Goal: Use online tool/utility: Utilize a website feature to perform a specific function

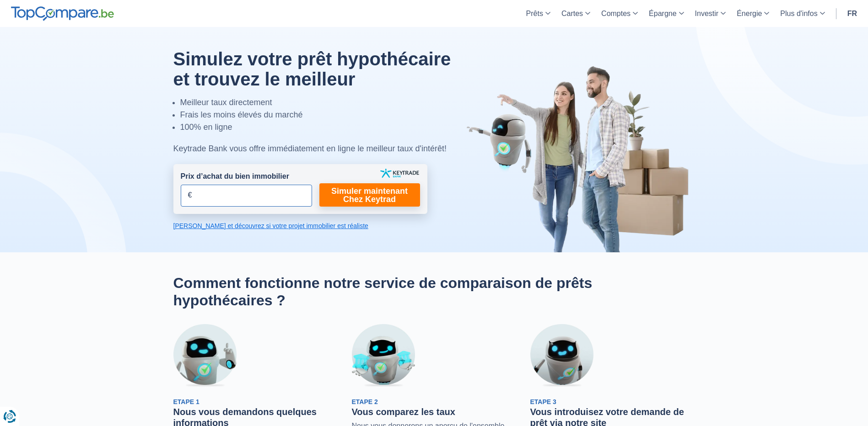
click at [236, 196] on input "Prix d’achat du bien immobilier" at bounding box center [246, 196] width 131 height 22
type input "350.000"
click at [378, 201] on link "Simuler maintenant Chez Keytrad" at bounding box center [369, 194] width 101 height 23
click at [379, 202] on link "Simuler maintenant Chez Keytrad" at bounding box center [369, 194] width 101 height 23
click at [377, 194] on link "Simuler maintenant Chez Keytrad" at bounding box center [369, 194] width 101 height 23
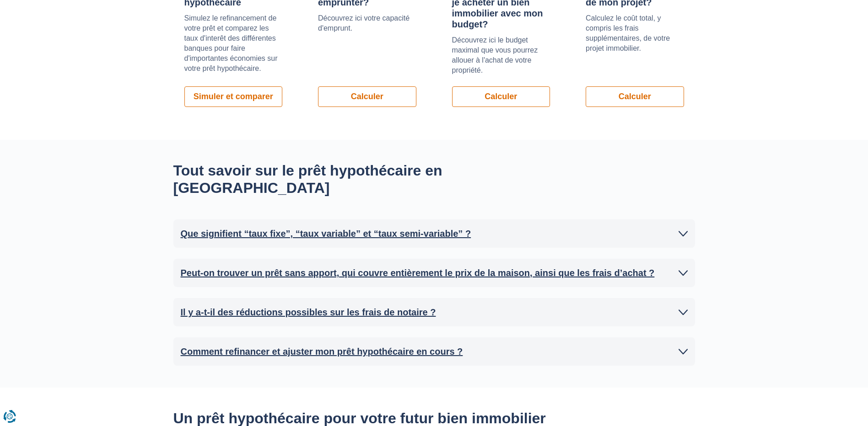
scroll to position [686, 0]
